Goal: Navigation & Orientation: Find specific page/section

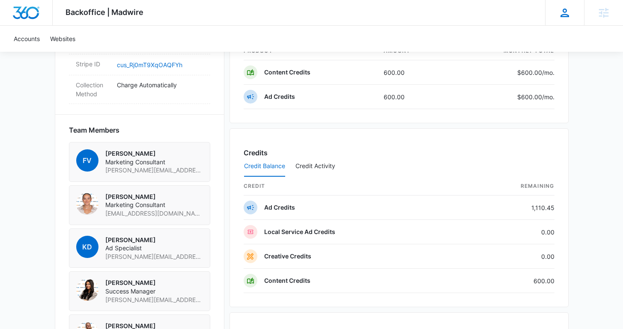
scroll to position [545, 0]
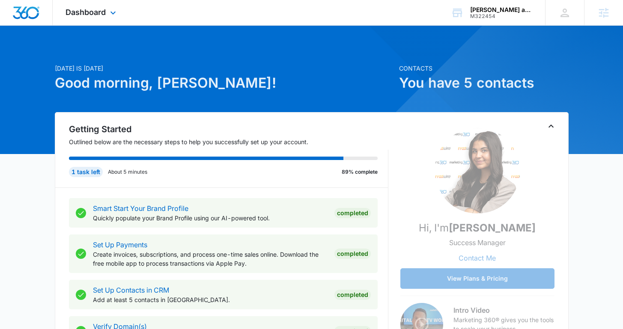
drag, startPoint x: 119, startPoint y: 22, endPoint x: 108, endPoint y: 21, distance: 10.8
click at [119, 22] on div "Dashboard Apps Reputation Websites Forms CRM Email Social Shop Content Ads Inte…" at bounding box center [92, 12] width 78 height 25
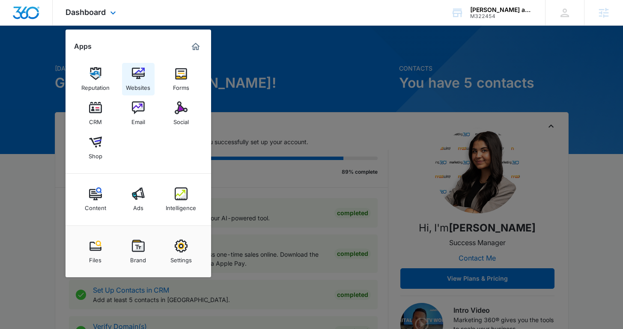
click at [135, 75] on img at bounding box center [138, 73] width 13 height 13
